Goal: Book appointment/travel/reservation

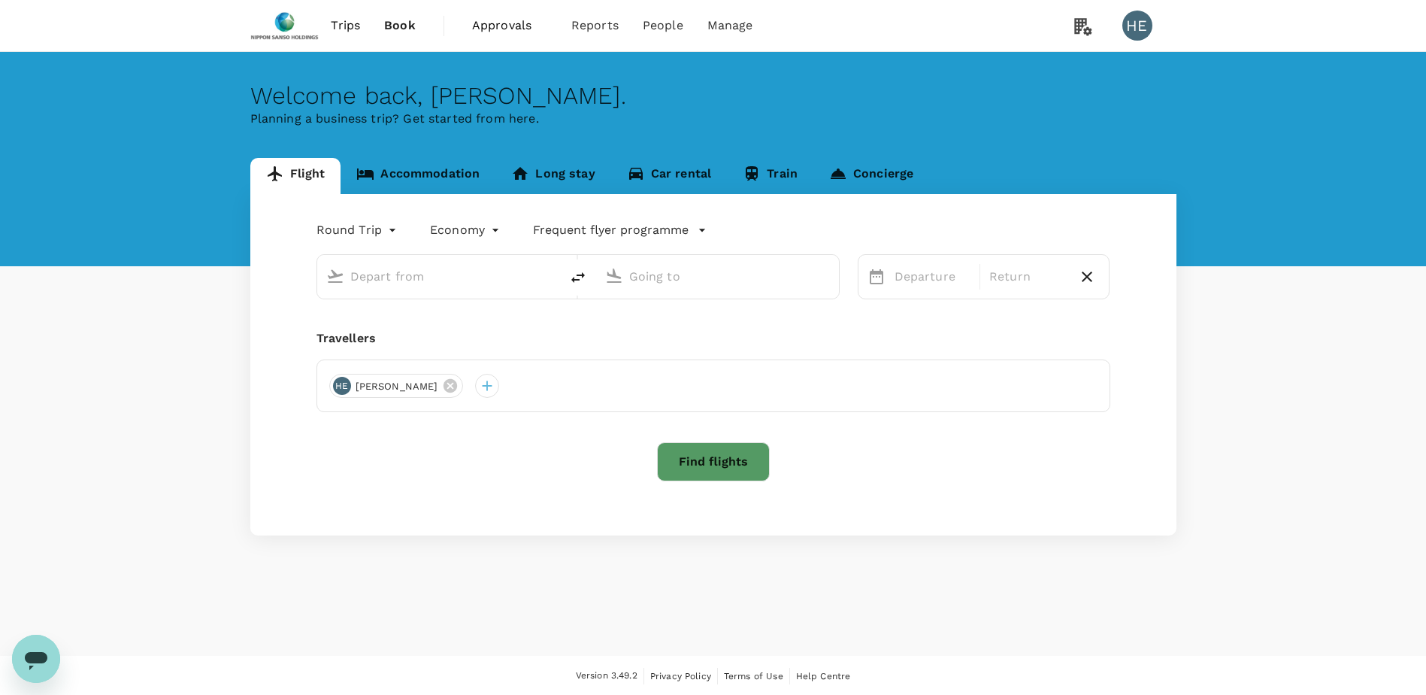
type input "Singapore Changi (SIN)"
type input "[PERSON_NAME] (SUB)"
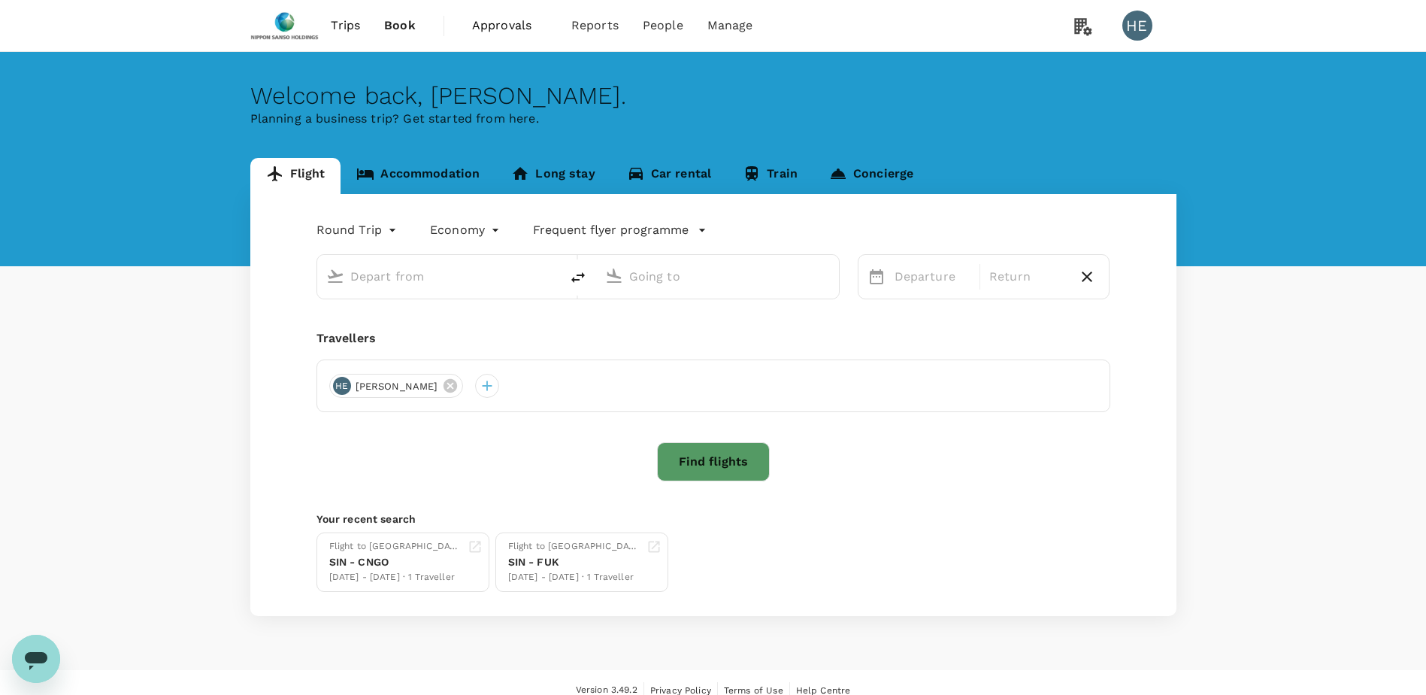
type input "Singapore Changi (SIN)"
type input "[PERSON_NAME] (SUB)"
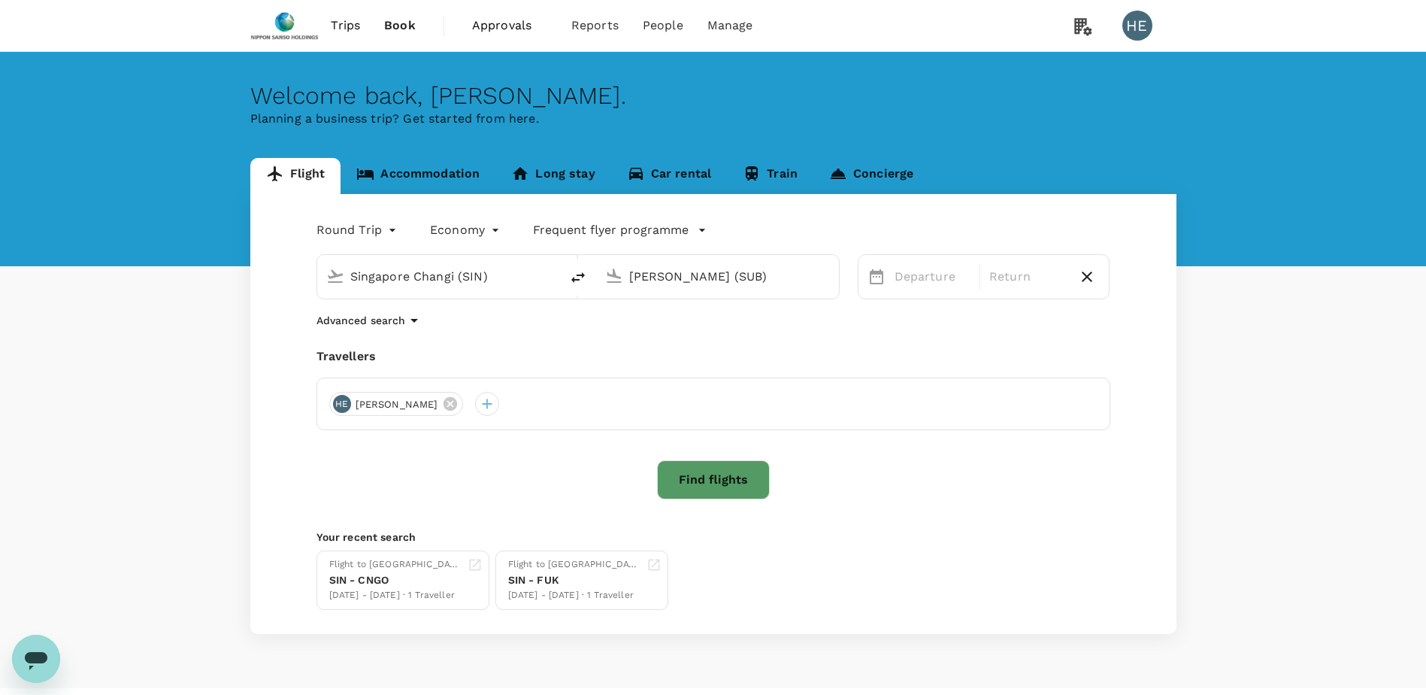
click at [494, 30] on span "Approvals" at bounding box center [509, 26] width 75 height 18
